Goal: Task Accomplishment & Management: Use online tool/utility

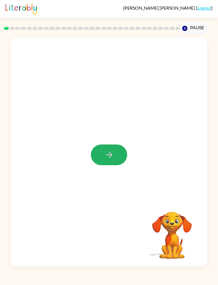
click at [103, 158] on button "button" at bounding box center [109, 155] width 36 height 21
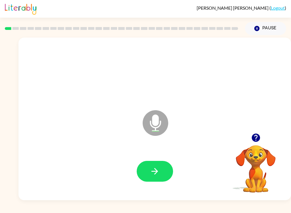
click at [176, 171] on div at bounding box center [154, 171] width 261 height 47
click at [157, 172] on icon "button" at bounding box center [155, 171] width 10 height 10
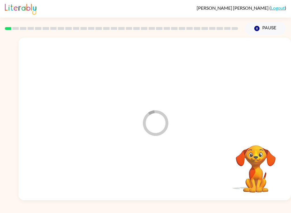
click at [41, 211] on div "[PERSON_NAME] ( Logout ) Pause Pause Loader Your response is being sent to our …" at bounding box center [145, 106] width 291 height 213
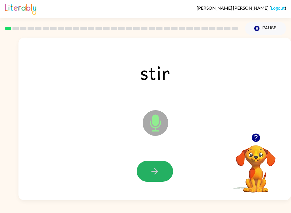
click at [163, 179] on button "button" at bounding box center [155, 171] width 36 height 21
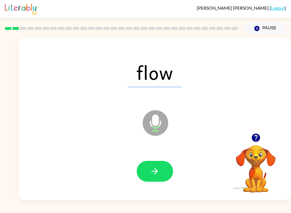
click at [171, 173] on button "button" at bounding box center [155, 171] width 36 height 21
click at [169, 173] on button "button" at bounding box center [155, 171] width 36 height 21
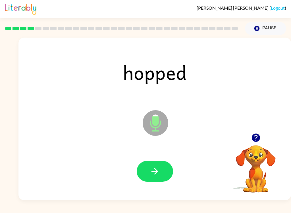
click at [162, 177] on button "button" at bounding box center [155, 171] width 36 height 21
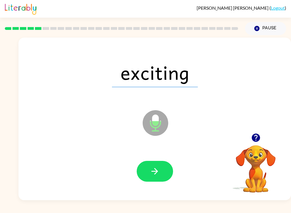
click at [164, 174] on button "button" at bounding box center [155, 171] width 36 height 21
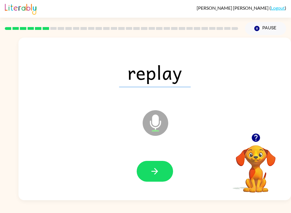
click at [167, 172] on button "button" at bounding box center [155, 171] width 36 height 21
click at [165, 173] on button "button" at bounding box center [155, 171] width 36 height 21
click at [161, 176] on button "button" at bounding box center [155, 171] width 36 height 21
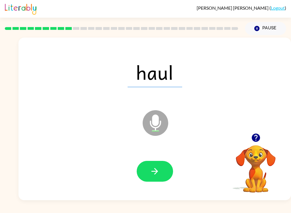
click at [164, 171] on button "button" at bounding box center [155, 171] width 36 height 21
click at [166, 167] on button "button" at bounding box center [155, 171] width 36 height 21
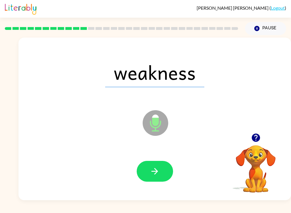
click at [162, 173] on button "button" at bounding box center [155, 171] width 36 height 21
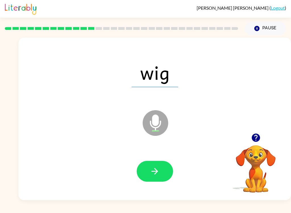
click at [163, 168] on button "button" at bounding box center [155, 171] width 36 height 21
click at [163, 170] on button "button" at bounding box center [155, 171] width 36 height 21
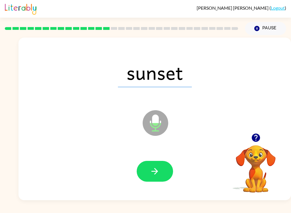
click at [164, 170] on button "button" at bounding box center [155, 171] width 36 height 21
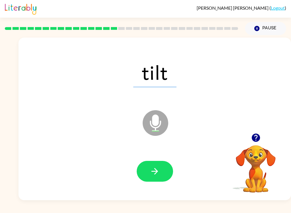
click at [165, 178] on button "button" at bounding box center [155, 171] width 36 height 21
click at [160, 173] on button "button" at bounding box center [155, 171] width 36 height 21
click at [166, 174] on button "button" at bounding box center [155, 171] width 36 height 21
click at [158, 173] on icon "button" at bounding box center [155, 171] width 10 height 10
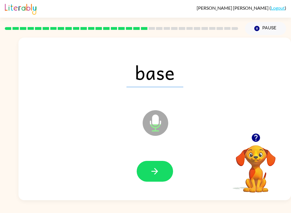
click at [161, 178] on button "button" at bounding box center [155, 171] width 36 height 21
click at [162, 169] on button "button" at bounding box center [155, 171] width 36 height 21
click at [156, 186] on div at bounding box center [154, 171] width 261 height 47
click at [163, 169] on button "button" at bounding box center [155, 171] width 36 height 21
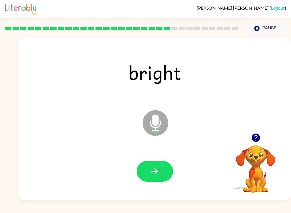
click at [162, 178] on button "button" at bounding box center [155, 171] width 36 height 21
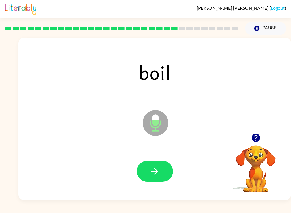
click at [148, 172] on button "button" at bounding box center [155, 171] width 36 height 21
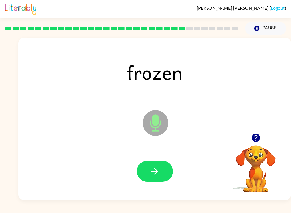
click at [156, 175] on icon "button" at bounding box center [155, 171] width 10 height 10
click at [169, 174] on button "button" at bounding box center [155, 171] width 36 height 21
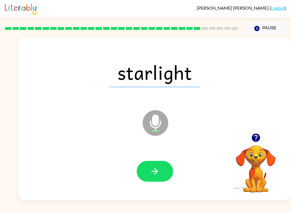
click at [165, 161] on button "button" at bounding box center [155, 171] width 36 height 21
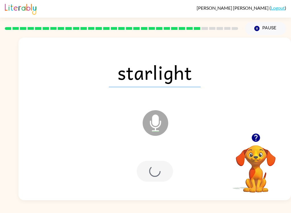
click at [159, 170] on div at bounding box center [155, 171] width 36 height 21
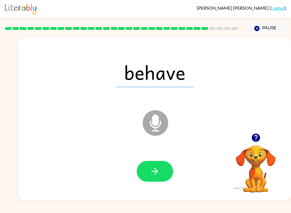
click at [161, 173] on button "button" at bounding box center [155, 171] width 36 height 21
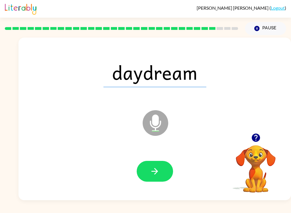
click at [165, 175] on button "button" at bounding box center [155, 171] width 36 height 21
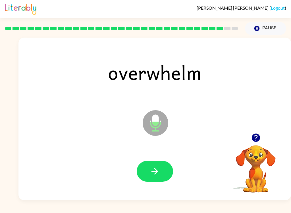
click at [156, 177] on button "button" at bounding box center [155, 171] width 36 height 21
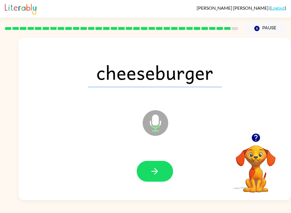
click at [164, 171] on button "button" at bounding box center [155, 171] width 36 height 21
